Goal: Task Accomplishment & Management: Manage account settings

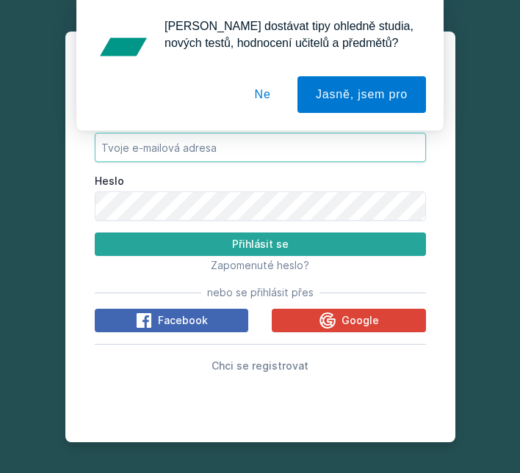
click at [196, 144] on input "E-mail" at bounding box center [260, 147] width 331 height 29
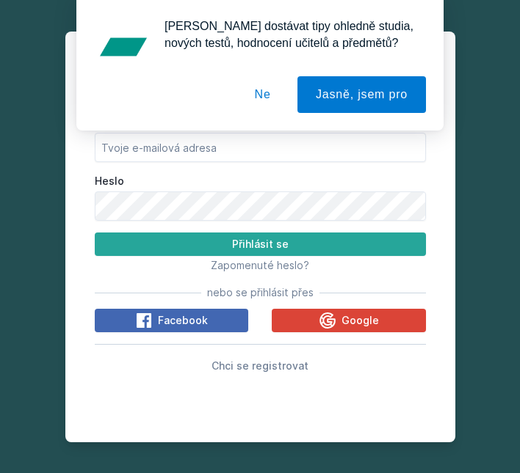
click at [266, 92] on button "Ne" at bounding box center [262, 94] width 53 height 37
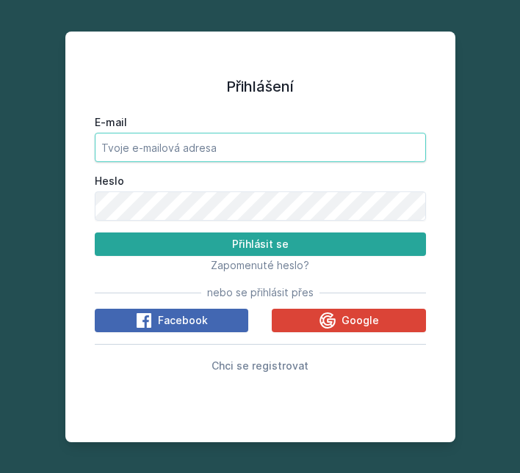
click at [183, 156] on input "E-mail" at bounding box center [260, 147] width 331 height 29
type input "[EMAIL_ADDRESS][DOMAIN_NAME]"
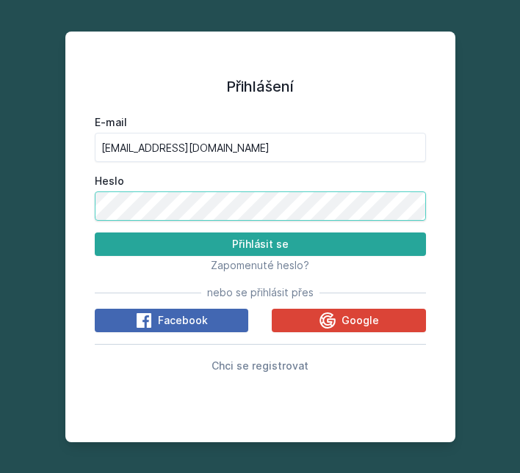
click at [95, 233] on button "Přihlásit se" at bounding box center [260, 244] width 331 height 23
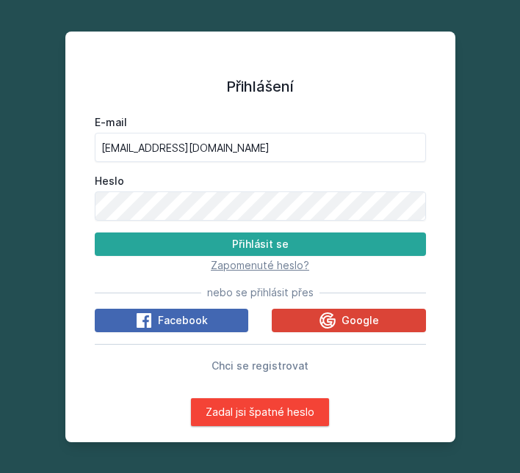
click at [258, 268] on span "Zapomenuté heslo?" at bounding box center [260, 265] width 98 height 12
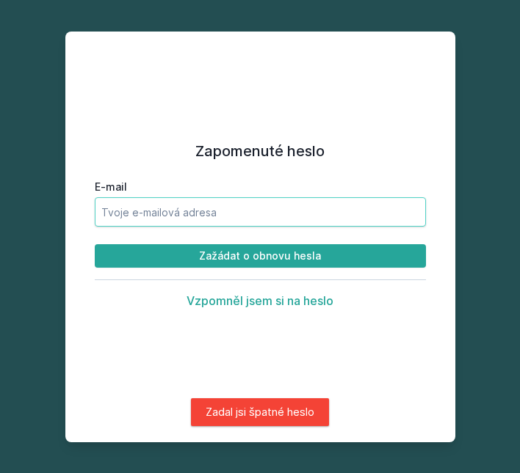
click at [167, 205] on input "E-mail" at bounding box center [260, 211] width 331 height 29
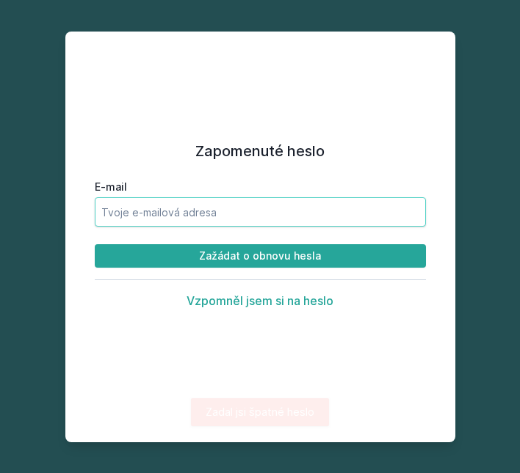
type input "[EMAIL_ADDRESS][DOMAIN_NAME]"
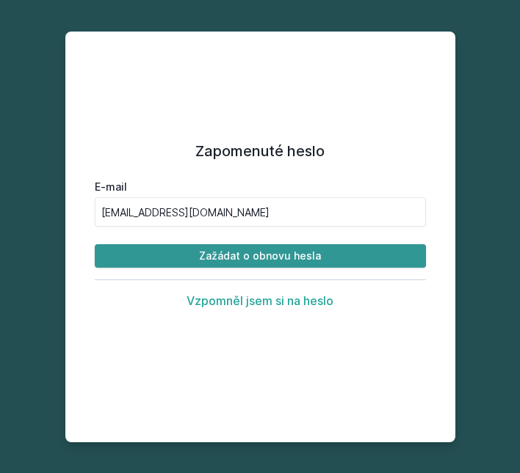
click at [249, 255] on button "Zažádat o obnovu hesla" at bounding box center [260, 255] width 331 height 23
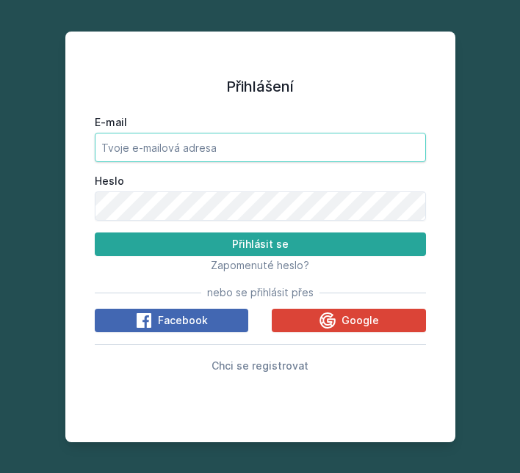
click at [148, 147] on input "E-mail" at bounding box center [260, 147] width 331 height 29
type input "[EMAIL_ADDRESS][DOMAIN_NAME]"
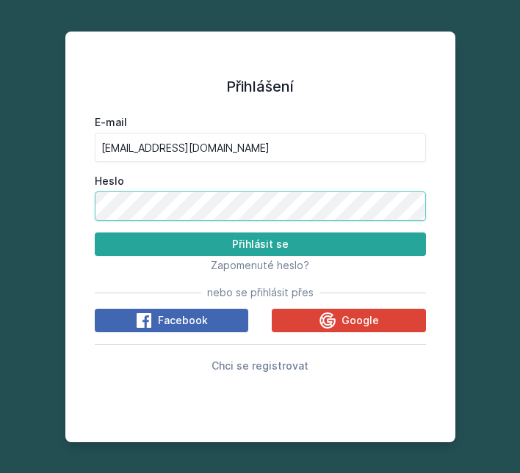
click at [95, 233] on button "Přihlásit se" at bounding box center [260, 244] width 331 height 23
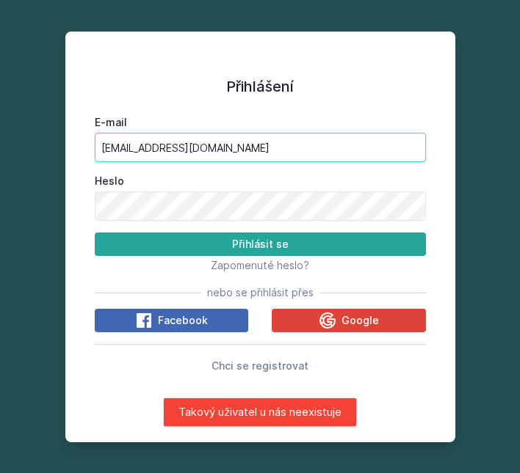
click at [155, 150] on input "[EMAIL_ADDRESS][DOMAIN_NAME]" at bounding box center [260, 147] width 331 height 29
drag, startPoint x: 182, startPoint y: 150, endPoint x: 76, endPoint y: 149, distance: 105.7
click at [77, 149] on div "Přihlášení E-mail [EMAIL_ADDRESS][DOMAIN_NAME] Heslo Přihlásit se Zapomenuté he…" at bounding box center [260, 237] width 366 height 376
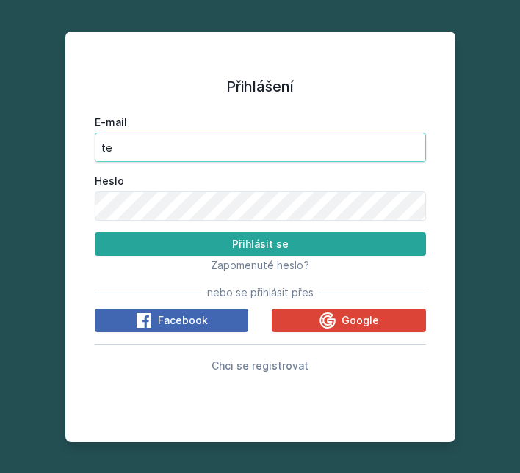
type input "[EMAIL_ADDRESS][DOMAIN_NAME]"
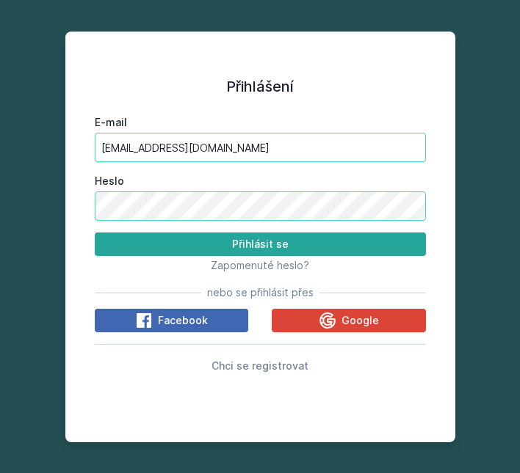
click at [95, 233] on button "Přihlásit se" at bounding box center [260, 244] width 331 height 23
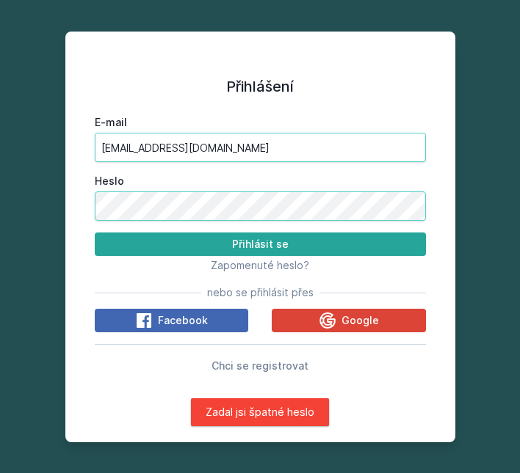
click at [95, 233] on button "Přihlásit se" at bounding box center [260, 244] width 331 height 23
